Goal: Information Seeking & Learning: Learn about a topic

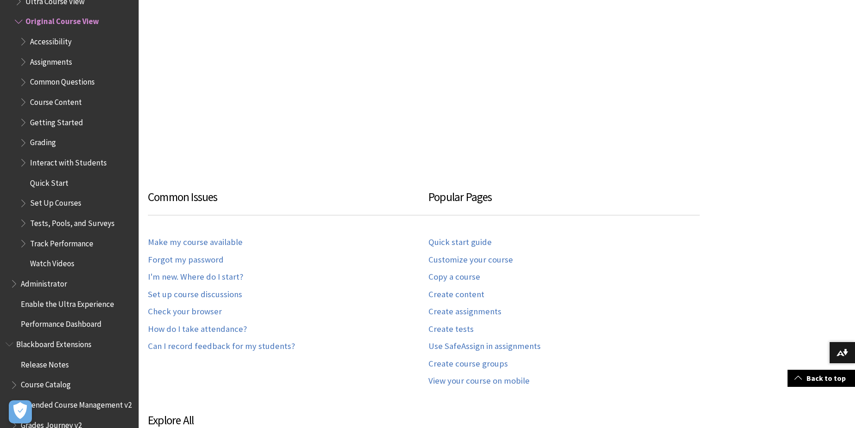
scroll to position [370, 0]
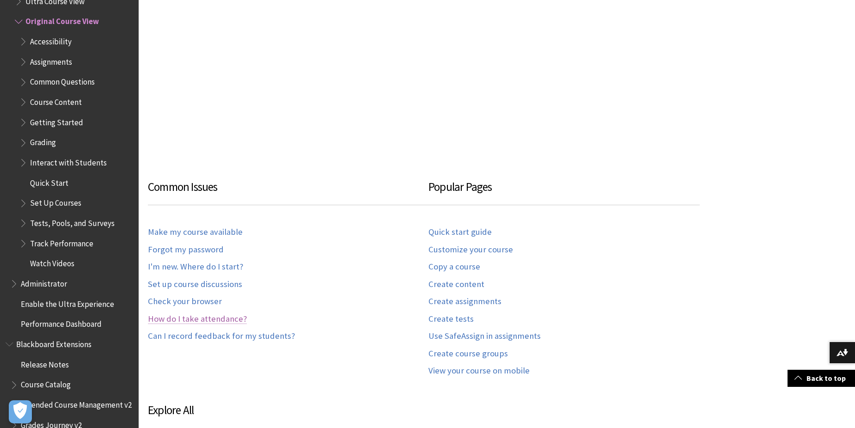
click at [224, 318] on link "How do I take attendance?" at bounding box center [197, 319] width 99 height 11
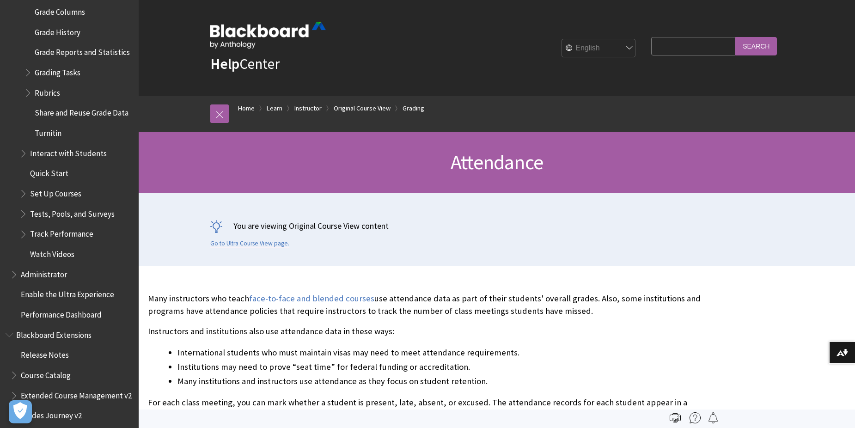
scroll to position [1393, 0]
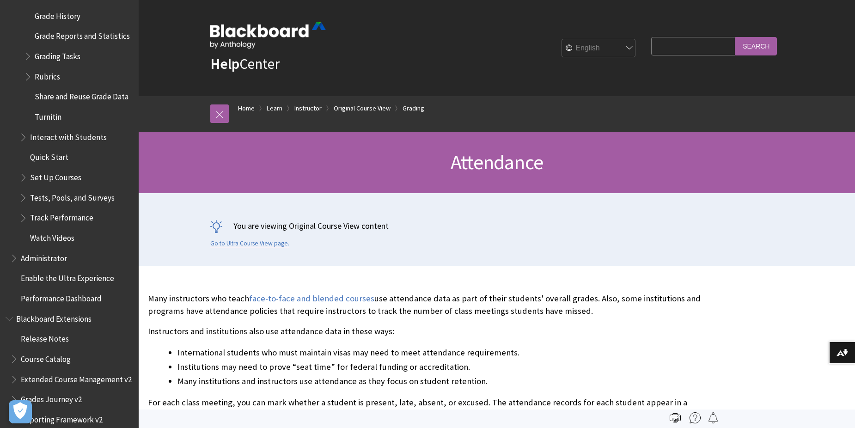
click at [71, 182] on span "Set Up Courses" at bounding box center [55, 176] width 51 height 12
click at [64, 182] on span "Set Up Courses" at bounding box center [56, 176] width 53 height 12
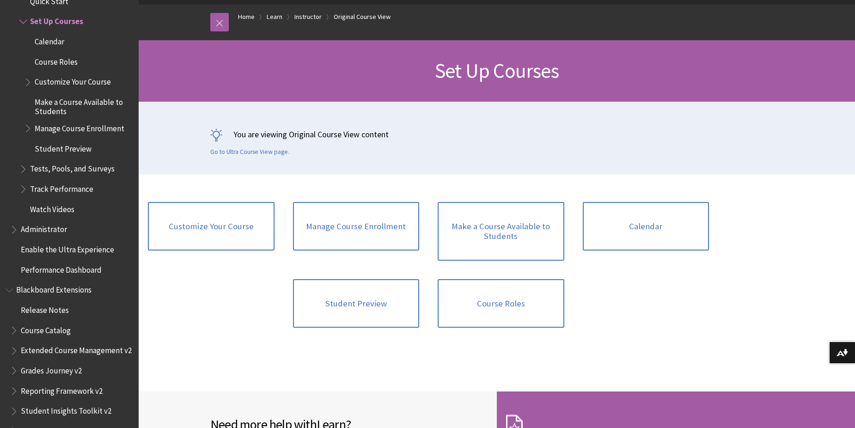
scroll to position [92, 0]
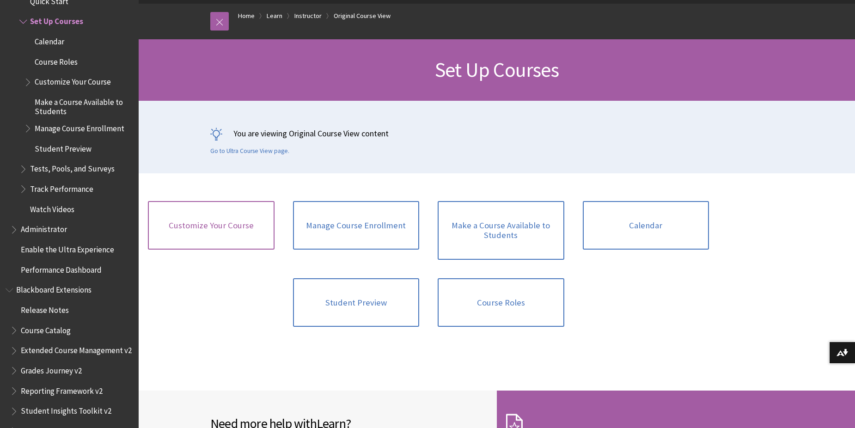
click at [221, 225] on link "Customize Your Course" at bounding box center [211, 225] width 127 height 49
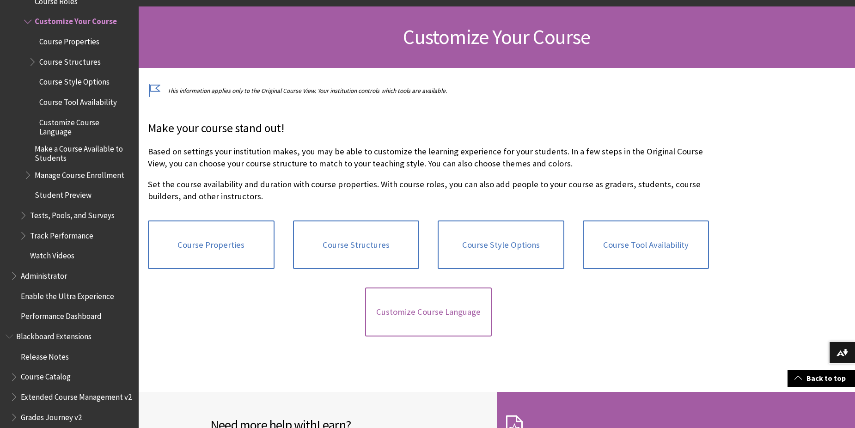
scroll to position [139, 0]
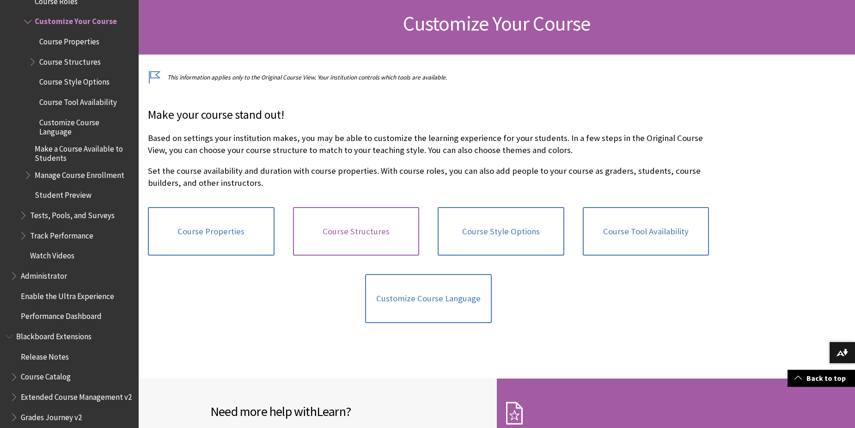
click at [367, 232] on link "Course Structures" at bounding box center [356, 231] width 127 height 49
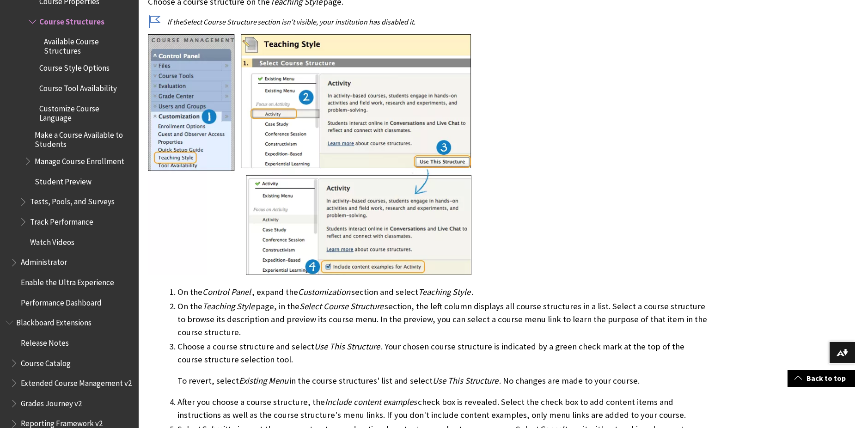
scroll to position [555, 0]
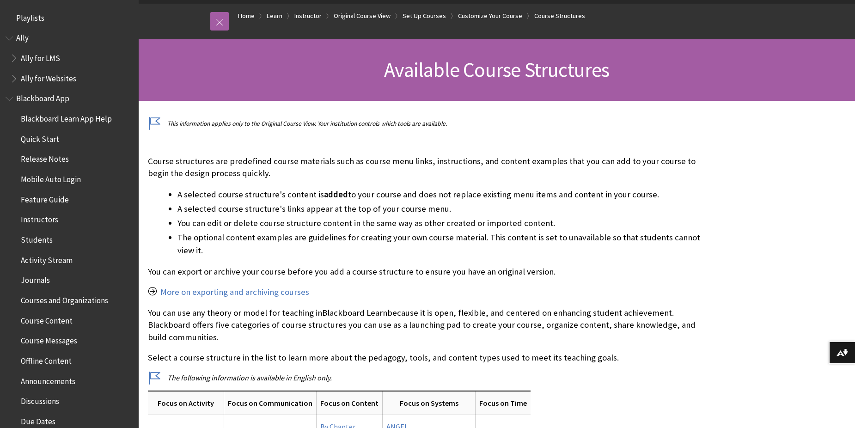
drag, startPoint x: 0, startPoint y: 37, endPoint x: 552, endPoint y: 137, distance: 561.0
click at [552, 137] on div "Course structures are predefined course materials such as course menu links, in…" at bounding box center [429, 331] width 580 height 406
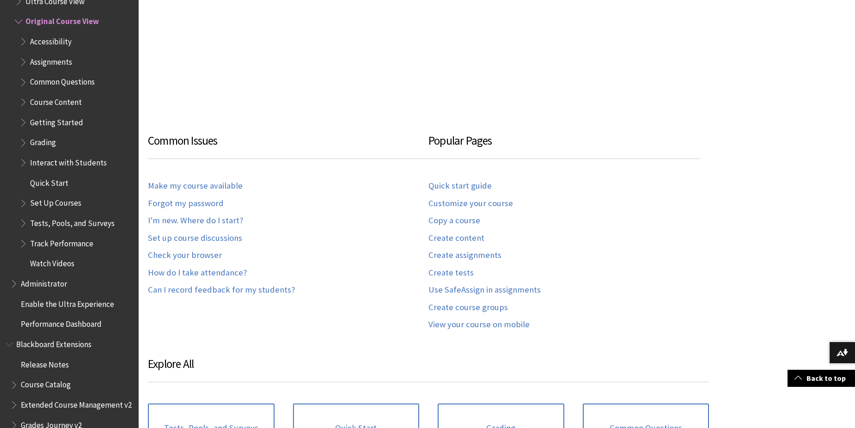
scroll to position [462, 0]
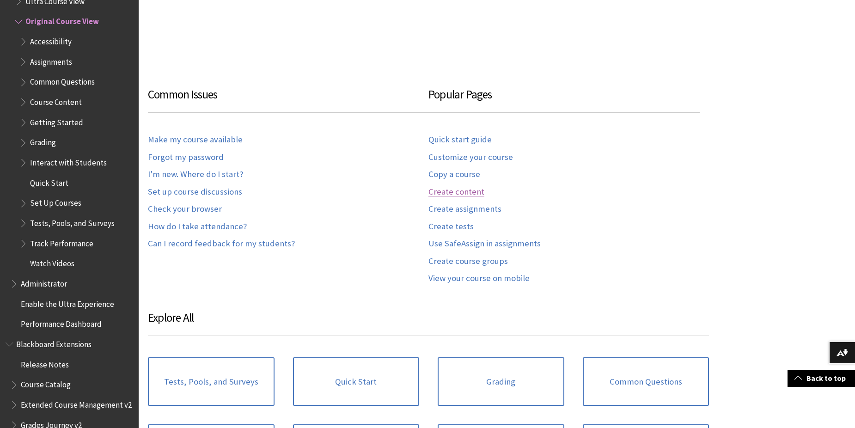
click at [460, 191] on link "Create content" at bounding box center [457, 192] width 56 height 11
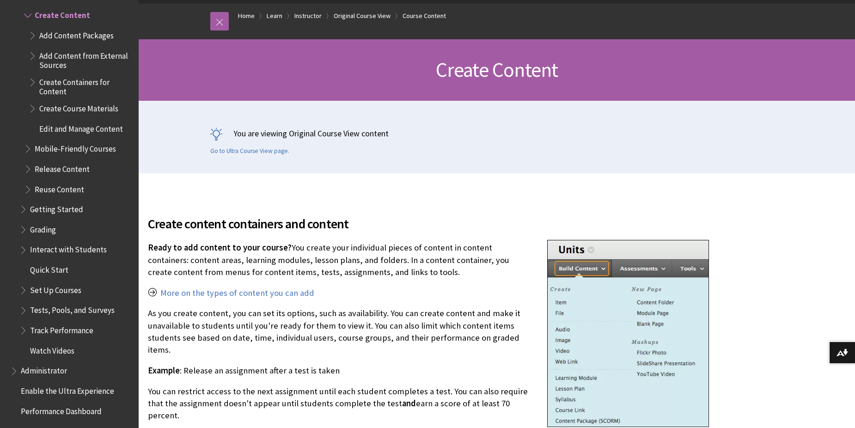
scroll to position [139, 0]
